Goal: Check status: Check status

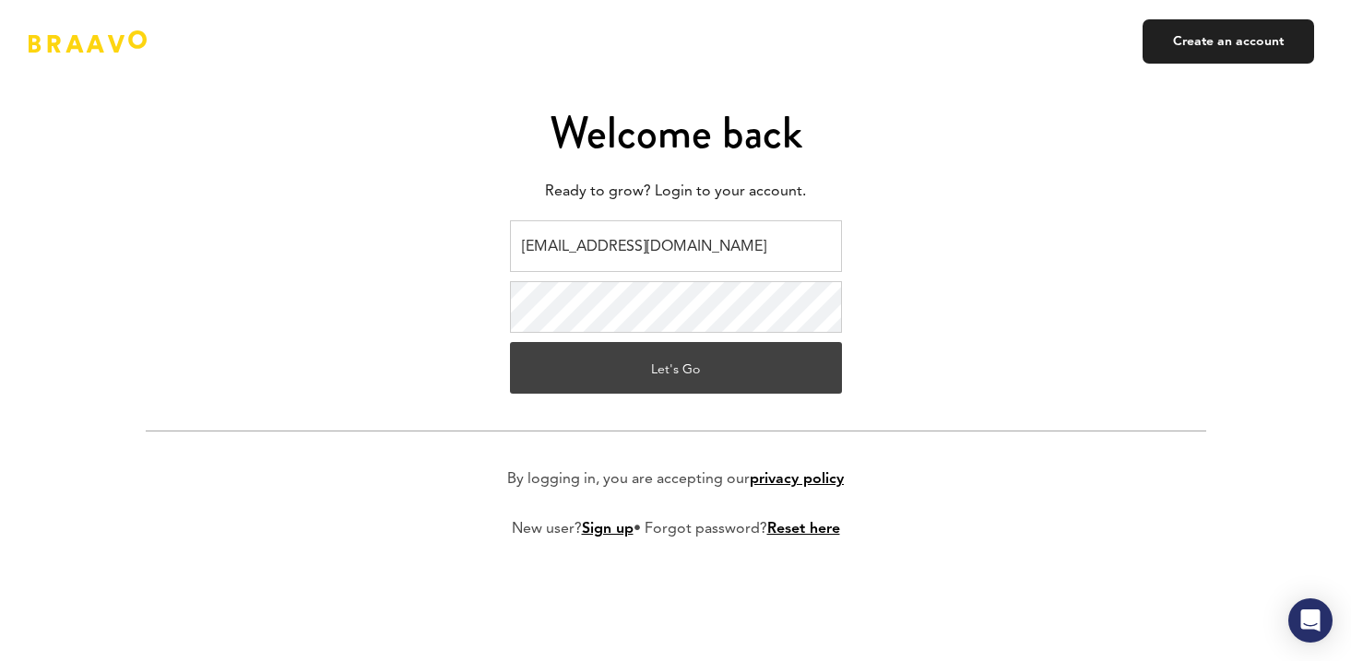
click at [585, 377] on button "Let's Go" at bounding box center [676, 368] width 332 height 52
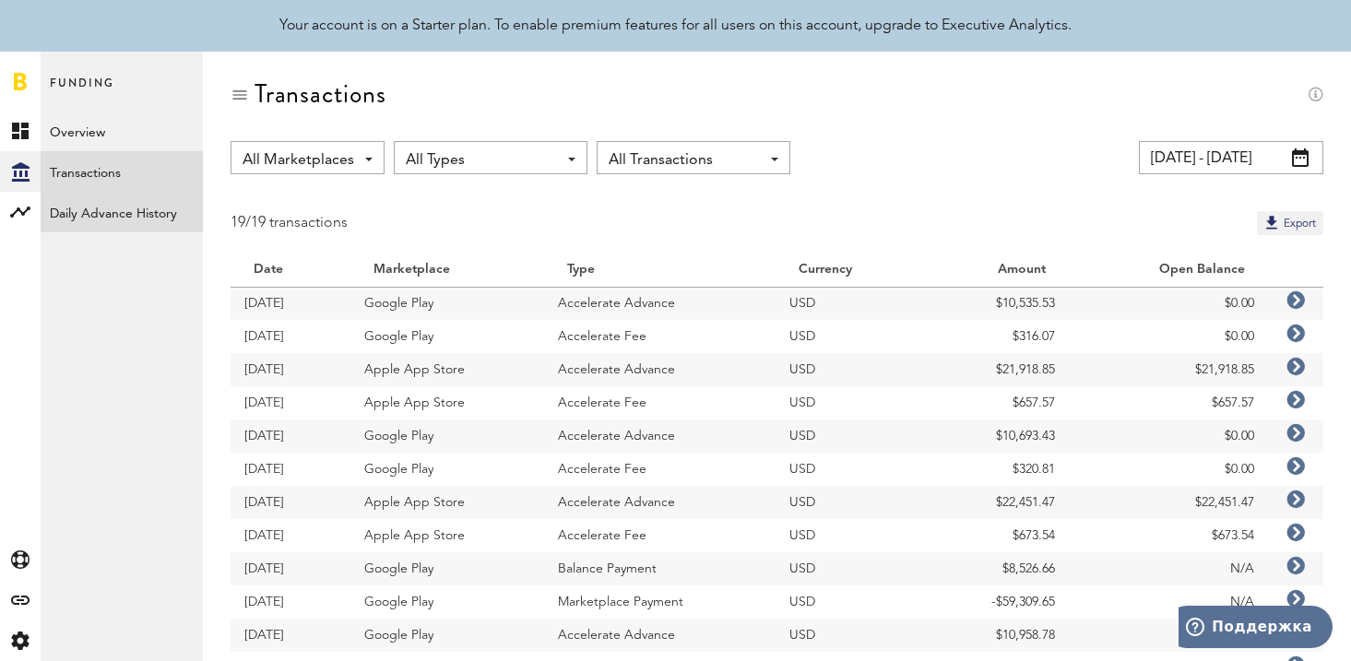
click at [82, 208] on link "Daily Advance History" at bounding box center [122, 212] width 162 height 41
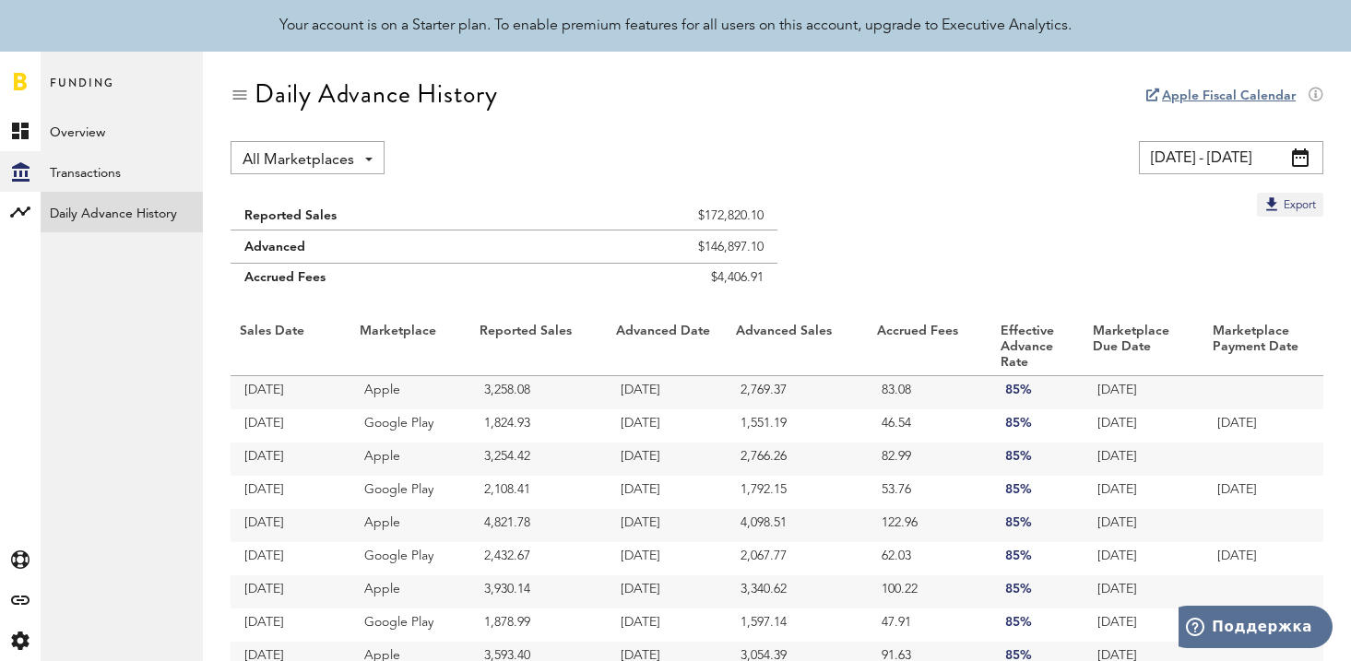
click at [1212, 97] on link "Apple Fiscal Calendar" at bounding box center [1229, 95] width 134 height 13
